Goal: Transaction & Acquisition: Subscribe to service/newsletter

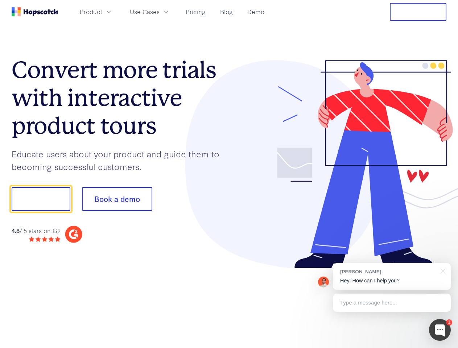
click at [229, 174] on div at bounding box center [338, 164] width 218 height 209
click at [102, 12] on span "Product" at bounding box center [91, 11] width 22 height 9
click at [160, 12] on span "Use Cases" at bounding box center [145, 11] width 30 height 9
click at [418, 12] on button "Free Trial" at bounding box center [418, 12] width 57 height 18
click at [41, 199] on button "Show me!" at bounding box center [41, 199] width 59 height 24
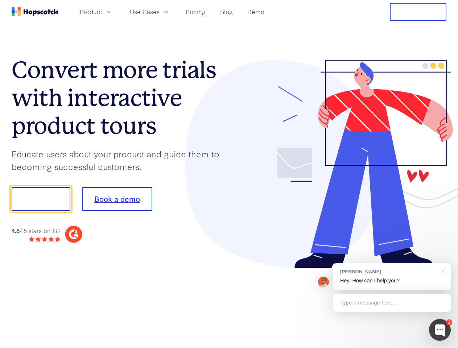
click at [117, 199] on button "Book a demo" at bounding box center [117, 199] width 70 height 24
click at [440, 330] on div at bounding box center [440, 330] width 22 height 22
click at [392, 277] on div "[PERSON_NAME] Hey! How can I help you?" at bounding box center [392, 276] width 118 height 27
click at [442, 271] on div at bounding box center [383, 198] width 136 height 242
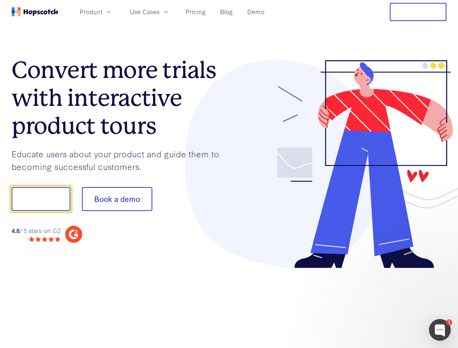
click at [392, 303] on div at bounding box center [383, 247] width 136 height 145
